Goal: Find specific page/section: Find specific page/section

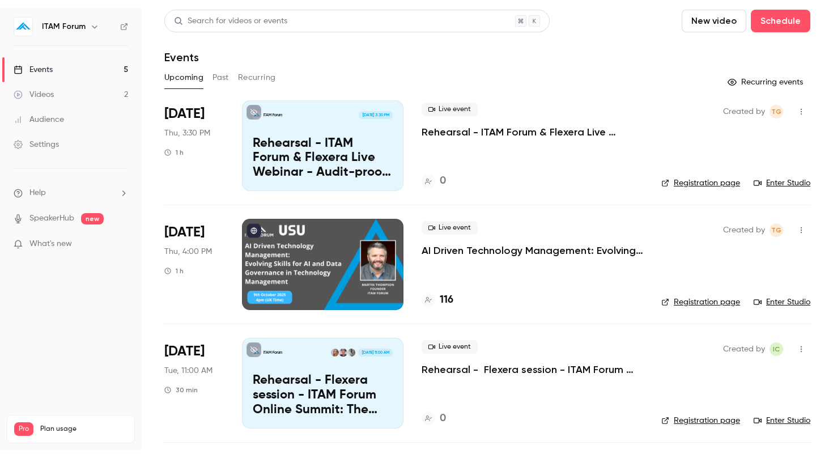
scroll to position [3, 0]
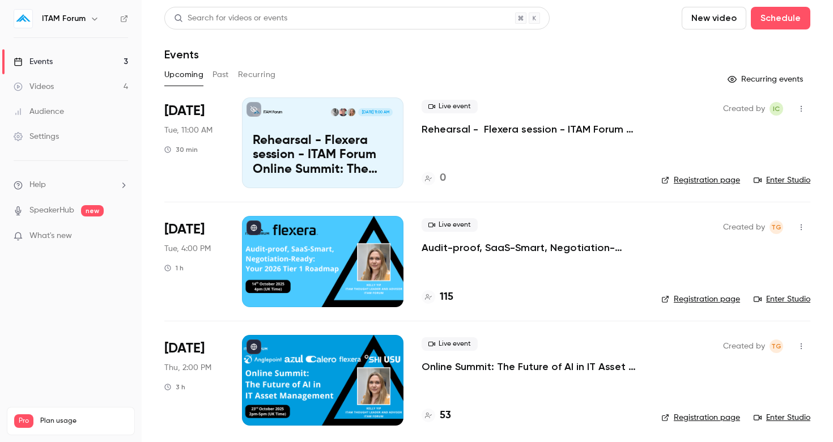
click at [225, 74] on button "Past" at bounding box center [220, 75] width 16 height 18
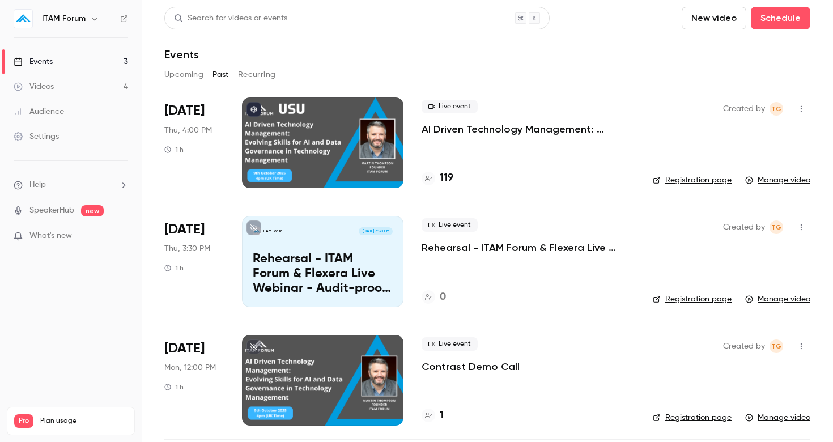
click at [198, 78] on button "Upcoming" at bounding box center [183, 75] width 39 height 18
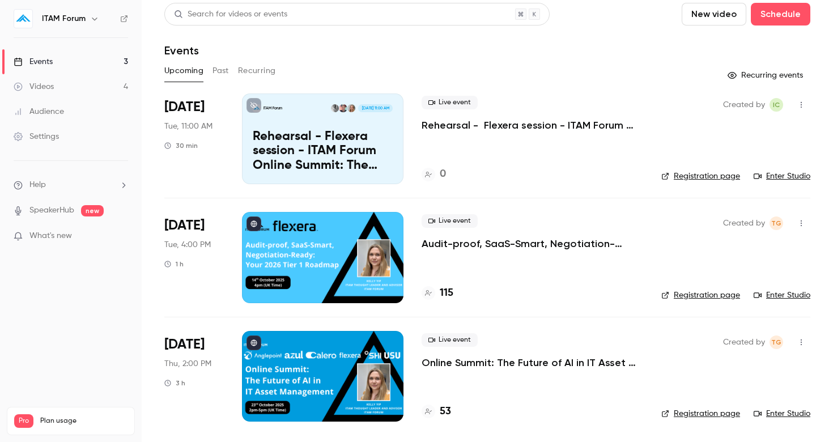
scroll to position [4, 0]
